Goal: Use online tool/utility: Utilize a website feature to perform a specific function

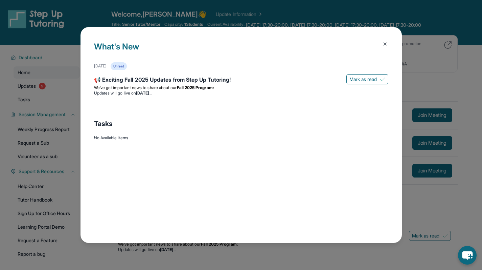
scroll to position [20, 0]
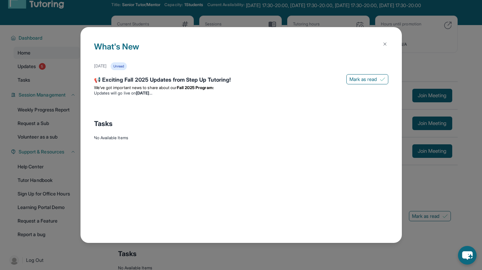
click at [385, 38] on button at bounding box center [385, 44] width 14 height 14
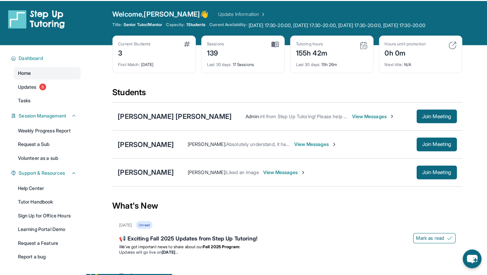
scroll to position [1, 0]
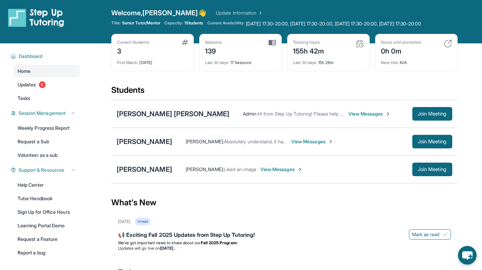
click at [174, 118] on div "[PERSON_NAME] [PERSON_NAME]" at bounding box center [173, 113] width 113 height 9
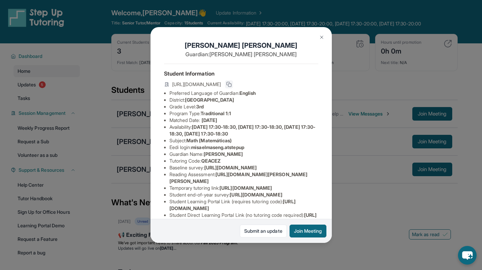
click at [233, 85] on button at bounding box center [229, 84] width 8 height 8
click at [318, 31] on button at bounding box center [322, 37] width 14 height 14
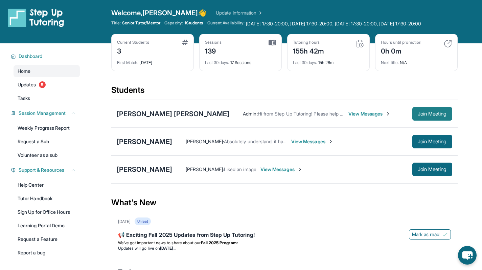
click at [419, 116] on span "Join Meeting" at bounding box center [432, 114] width 29 height 4
click at [440, 116] on span "Join Meeting" at bounding box center [432, 114] width 29 height 4
click at [429, 117] on button "Join Meeting" at bounding box center [433, 114] width 40 height 14
click at [429, 116] on span "Join Meeting" at bounding box center [432, 114] width 29 height 4
click at [432, 116] on span "Join Meeting" at bounding box center [432, 114] width 29 height 4
